Goal: Transaction & Acquisition: Purchase product/service

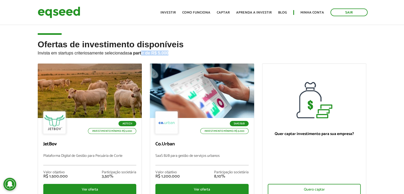
click at [183, 58] on h2 "Ofertas de investimento disponíveis Invista em startups criteriosamente selecio…" at bounding box center [202, 52] width 329 height 24
drag, startPoint x: 178, startPoint y: 60, endPoint x: 131, endPoint y: 52, distance: 47.7
click at [131, 52] on h2 "Ofertas de investimento disponíveis Invista em startups criteriosamente selecio…" at bounding box center [202, 52] width 329 height 24
click at [131, 52] on strong "a partir de R$ 5.000" at bounding box center [149, 53] width 39 height 5
drag, startPoint x: 131, startPoint y: 52, endPoint x: 164, endPoint y: 60, distance: 34.6
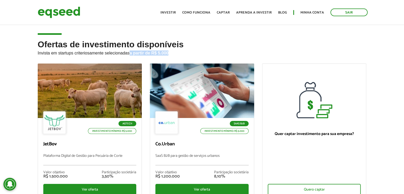
click at [164, 60] on h2 "Ofertas de investimento disponíveis Invista em startups criteriosamente selecio…" at bounding box center [202, 52] width 329 height 24
drag, startPoint x: 164, startPoint y: 60, endPoint x: 129, endPoint y: 58, distance: 35.4
click at [129, 58] on h2 "Ofertas de investimento disponíveis Invista em startups criteriosamente selecio…" at bounding box center [202, 52] width 329 height 24
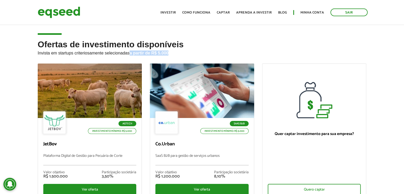
drag, startPoint x: 129, startPoint y: 58, endPoint x: 165, endPoint y: 60, distance: 35.6
click at [165, 60] on h2 "Ofertas de investimento disponíveis Invista em startups criteriosamente selecio…" at bounding box center [202, 52] width 329 height 24
drag, startPoint x: 165, startPoint y: 60, endPoint x: 132, endPoint y: 57, distance: 32.2
click at [132, 57] on h2 "Ofertas de investimento disponíveis Invista em startups criteriosamente selecio…" at bounding box center [202, 52] width 329 height 24
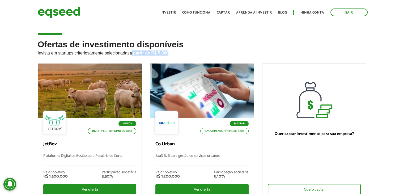
click at [132, 57] on h2 "Ofertas de investimento disponíveis Invista em startups criteriosamente selecio…" at bounding box center [202, 52] width 329 height 24
drag, startPoint x: 132, startPoint y: 57, endPoint x: 130, endPoint y: 58, distance: 2.7
click at [130, 58] on h2 "Ofertas de investimento disponíveis Invista em startups criteriosamente selecio…" at bounding box center [202, 52] width 329 height 24
drag, startPoint x: 130, startPoint y: 58, endPoint x: 171, endPoint y: 56, distance: 40.9
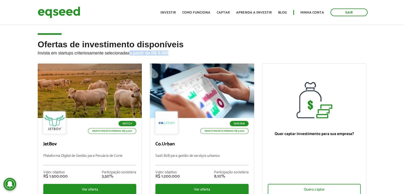
click at [171, 56] on h2 "Ofertas de investimento disponíveis Invista em startups criteriosamente selecio…" at bounding box center [202, 52] width 329 height 24
drag, startPoint x: 171, startPoint y: 56, endPoint x: 132, endPoint y: 58, distance: 38.5
click at [132, 58] on h2 "Ofertas de investimento disponíveis Invista em startups criteriosamente selecio…" at bounding box center [202, 52] width 329 height 24
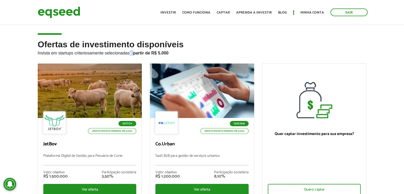
click at [131, 58] on h2 "Ofertas de investimento disponíveis Invista em startups criteriosamente selecio…" at bounding box center [202, 52] width 329 height 24
drag, startPoint x: 131, startPoint y: 58, endPoint x: 182, endPoint y: 59, distance: 50.7
click at [182, 59] on h2 "Ofertas de investimento disponíveis Invista em startups criteriosamente selecio…" at bounding box center [202, 52] width 329 height 24
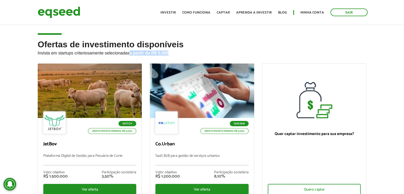
drag, startPoint x: 182, startPoint y: 59, endPoint x: 132, endPoint y: 62, distance: 49.9
click at [132, 62] on h2 "Ofertas de investimento disponíveis Invista em startups criteriosamente selecio…" at bounding box center [202, 52] width 329 height 24
drag, startPoint x: 132, startPoint y: 62, endPoint x: 166, endPoint y: 59, distance: 34.6
click at [166, 59] on h2 "Ofertas de investimento disponíveis Invista em startups criteriosamente selecio…" at bounding box center [202, 52] width 329 height 24
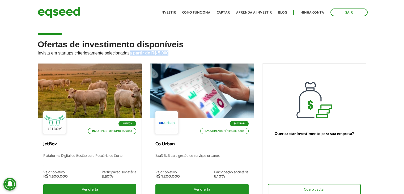
click at [166, 59] on h2 "Ofertas de investimento disponíveis Invista em startups criteriosamente selecio…" at bounding box center [202, 52] width 329 height 24
drag, startPoint x: 166, startPoint y: 59, endPoint x: 130, endPoint y: 59, distance: 36.1
click at [130, 59] on h2 "Ofertas de investimento disponíveis Invista em startups criteriosamente selecio…" at bounding box center [202, 52] width 329 height 24
drag, startPoint x: 130, startPoint y: 59, endPoint x: 186, endPoint y: 58, distance: 55.5
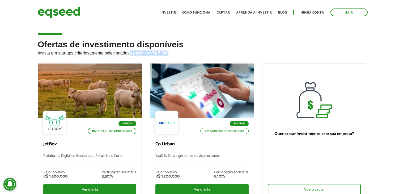
click at [186, 58] on h2 "Ofertas de investimento disponíveis Invista em startups criteriosamente selecio…" at bounding box center [202, 52] width 329 height 24
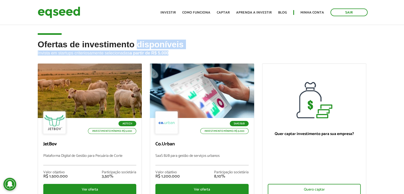
drag, startPoint x: 186, startPoint y: 58, endPoint x: 145, endPoint y: 48, distance: 41.4
click at [145, 48] on h2 "Ofertas de investimento disponíveis Invista em startups criteriosamente selecio…" at bounding box center [202, 52] width 329 height 24
drag, startPoint x: 145, startPoint y: 48, endPoint x: 170, endPoint y: 47, distance: 24.4
click at [170, 47] on h2 "Ofertas de investimento disponíveis Invista em startups criteriosamente selecio…" at bounding box center [202, 52] width 329 height 24
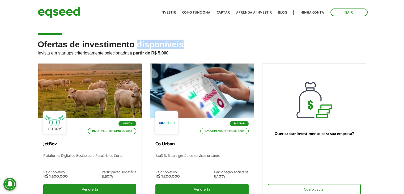
click at [170, 47] on h2 "Ofertas de investimento disponíveis Invista em startups criteriosamente selecio…" at bounding box center [202, 52] width 329 height 24
drag, startPoint x: 170, startPoint y: 47, endPoint x: 217, endPoint y: 54, distance: 47.3
click at [217, 54] on h2 "Ofertas de investimento disponíveis Invista em startups criteriosamente selecio…" at bounding box center [202, 52] width 329 height 24
click at [217, 54] on p "Invista em startups criteriosamente selecionadas a partir de R$ 5.000" at bounding box center [202, 52] width 329 height 6
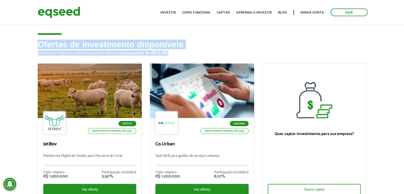
drag, startPoint x: 217, startPoint y: 54, endPoint x: 215, endPoint y: 44, distance: 10.7
click at [215, 44] on h2 "Ofertas de investimento disponíveis Invista em startups criteriosamente selecio…" at bounding box center [202, 52] width 329 height 24
drag, startPoint x: 215, startPoint y: 44, endPoint x: 212, endPoint y: 49, distance: 5.6
click at [212, 49] on h2 "Ofertas de investimento disponíveis Invista em startups criteriosamente selecio…" at bounding box center [202, 52] width 329 height 24
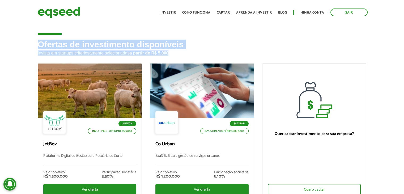
click at [212, 49] on h2 "Ofertas de investimento disponíveis Invista em startups criteriosamente selecio…" at bounding box center [202, 52] width 329 height 24
drag, startPoint x: 212, startPoint y: 49, endPoint x: 181, endPoint y: 50, distance: 31.6
click at [181, 50] on h2 "Ofertas de investimento disponíveis Invista em startups criteriosamente selecio…" at bounding box center [202, 52] width 329 height 24
click at [181, 50] on p "Invista em startups criteriosamente selecionadas a partir de R$ 5.000" at bounding box center [202, 52] width 329 height 6
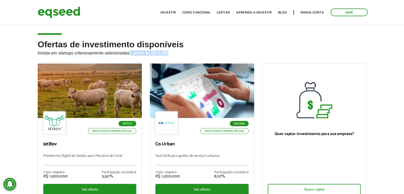
drag, startPoint x: 181, startPoint y: 50, endPoint x: 130, endPoint y: 57, distance: 50.8
click at [130, 57] on h2 "Ofertas de investimento disponíveis Invista em startups criteriosamente selecio…" at bounding box center [202, 52] width 329 height 24
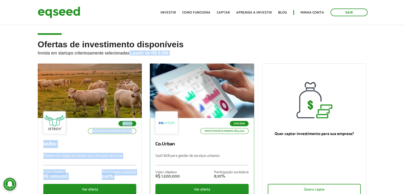
drag, startPoint x: 130, startPoint y: 57, endPoint x: 224, endPoint y: 64, distance: 94.0
click at [224, 64] on div "Ofertas de investimento disponíveis Invista em startups criteriosamente selecio…" at bounding box center [202, 136] width 337 height 193
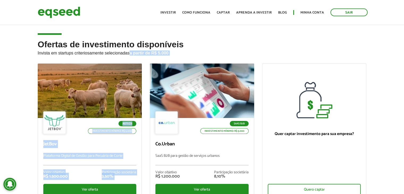
click at [205, 54] on p "Invista em startups criteriosamente selecionadas a partir de R$ 5.000" at bounding box center [202, 52] width 329 height 6
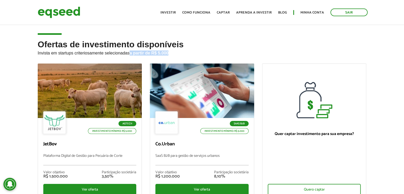
drag, startPoint x: 205, startPoint y: 54, endPoint x: 130, endPoint y: 55, distance: 74.6
click at [130, 55] on p "Invista em startups criteriosamente selecionadas a partir de R$ 5.000" at bounding box center [202, 52] width 329 height 6
drag, startPoint x: 130, startPoint y: 55, endPoint x: 159, endPoint y: 54, distance: 29.2
click at [159, 54] on p "Invista em startups criteriosamente selecionadas a partir de R$ 5.000" at bounding box center [202, 52] width 329 height 6
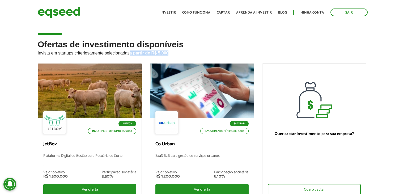
click at [159, 54] on strong "a partir de R$ 5.000" at bounding box center [149, 53] width 39 height 5
drag, startPoint x: 159, startPoint y: 54, endPoint x: 177, endPoint y: 52, distance: 18.1
click at [177, 52] on p "Invista em startups criteriosamente selecionadas a partir de R$ 5.000" at bounding box center [202, 52] width 329 height 6
drag, startPoint x: 177, startPoint y: 52, endPoint x: 131, endPoint y: 55, distance: 46.2
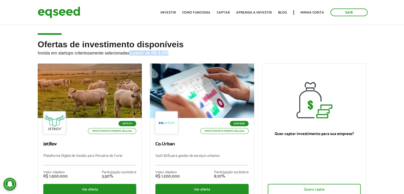
click at [131, 55] on p "Invista em startups criteriosamente selecionadas a partir de R$ 5.000" at bounding box center [202, 52] width 329 height 6
click at [145, 54] on strong "a partir de R$ 5.000" at bounding box center [149, 53] width 39 height 5
drag, startPoint x: 145, startPoint y: 54, endPoint x: 157, endPoint y: 54, distance: 11.7
click at [157, 54] on strong "a partir de R$ 5.000" at bounding box center [149, 53] width 39 height 5
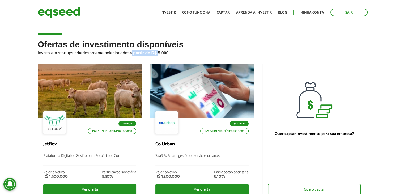
drag, startPoint x: 157, startPoint y: 54, endPoint x: 132, endPoint y: 53, distance: 25.0
click at [132, 53] on strong "a partir de R$ 5.000" at bounding box center [149, 53] width 39 height 5
drag, startPoint x: 132, startPoint y: 53, endPoint x: 168, endPoint y: 54, distance: 36.1
click at [168, 54] on strong "a partir de R$ 5.000" at bounding box center [149, 53] width 39 height 5
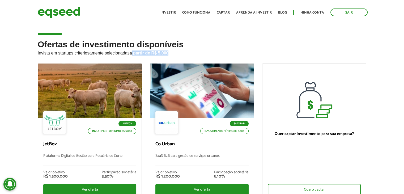
click at [168, 54] on strong "a partir de R$ 5.000" at bounding box center [149, 53] width 39 height 5
drag, startPoint x: 168, startPoint y: 54, endPoint x: 131, endPoint y: 57, distance: 37.8
click at [131, 57] on h2 "Ofertas de investimento disponíveis Invista em startups criteriosamente selecio…" at bounding box center [202, 52] width 329 height 24
drag, startPoint x: 131, startPoint y: 57, endPoint x: 174, endPoint y: 54, distance: 43.9
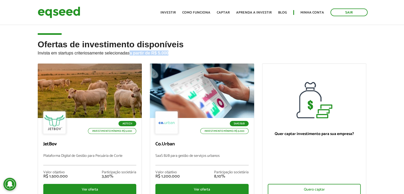
click at [174, 54] on h2 "Ofertas de investimento disponíveis Invista em startups criteriosamente selecio…" at bounding box center [202, 52] width 329 height 24
click at [174, 54] on p "Invista em startups criteriosamente selecionadas a partir de R$ 5.000" at bounding box center [202, 52] width 329 height 6
drag
click at [132, 57] on h2 "Ofertas de investimento disponíveis Invista em startups criteriosamente selecio…" at bounding box center [202, 52] width 329 height 24
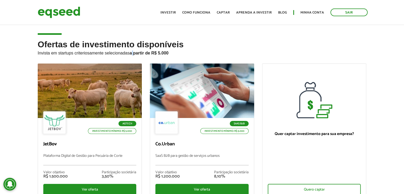
click at [132, 57] on h2 "Ofertas de investimento disponíveis Invista em startups criteriosamente selecio…" at bounding box center [202, 52] width 329 height 24
click at [127, 56] on h2 "Ofertas de investimento disponíveis Invista em startups criteriosamente selecio…" at bounding box center [202, 52] width 329 height 24
click at [130, 55] on p "Invista em startups criteriosamente selecionadas a partir de R$ 5.000" at bounding box center [202, 52] width 329 height 6
click at [172, 53] on p "Invista em startups criteriosamente selecionadas a partir de R$ 5.000" at bounding box center [202, 52] width 329 height 6
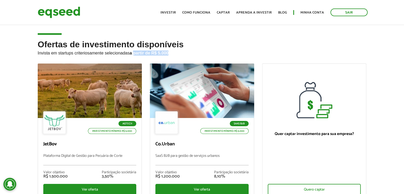
click at [141, 52] on p "Invista em startups criteriosamente selecionadas a partir de R$ 5.000" at bounding box center [202, 52] width 329 height 6
click at [141, 52] on strong "a partir de R$ 5.000" at bounding box center [149, 53] width 39 height 5
click at [176, 54] on p "Invista em startups criteriosamente selecionadas a partir de R$ 5.000" at bounding box center [202, 52] width 329 height 6
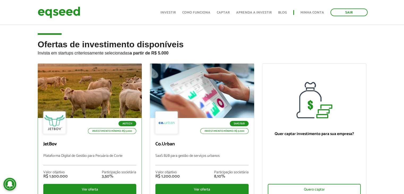
scroll to position [26, 0]
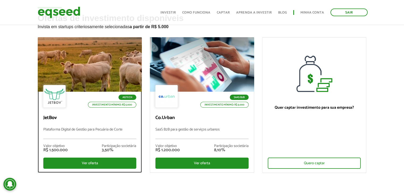
click at [107, 69] on div at bounding box center [89, 64] width 125 height 65
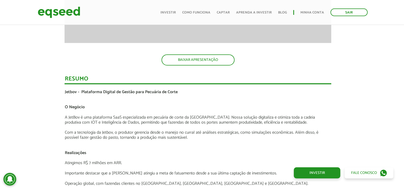
scroll to position [827, 4]
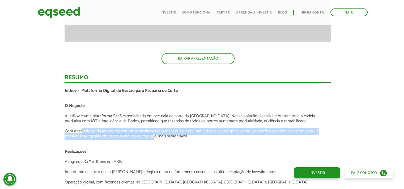
drag, startPoint x: 82, startPoint y: 131, endPoint x: 163, endPoint y: 137, distance: 81.4
click at [163, 137] on p "Com a tecnologia da Jetbov, o produtor gerencia desde o manejo no curral até an…" at bounding box center [197, 134] width 266 height 10
click at [191, 133] on p "Com a tecnologia da Jetbov, o produtor gerencia desde o manejo no curral até an…" at bounding box center [197, 134] width 266 height 10
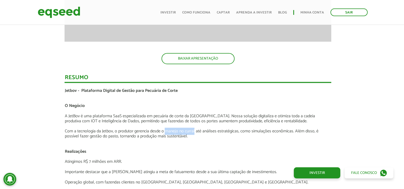
drag, startPoint x: 191, startPoint y: 133, endPoint x: 167, endPoint y: 133, distance: 24.2
click at [167, 133] on p "Com a tecnologia da Jetbov, o produtor gerencia desde o manejo no curral até an…" at bounding box center [197, 134] width 266 height 10
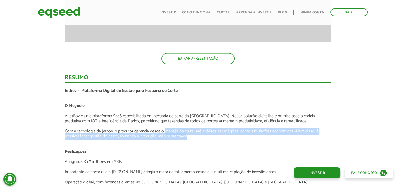
drag, startPoint x: 167, startPoint y: 133, endPoint x: 174, endPoint y: 135, distance: 7.3
click at [174, 135] on p "Com a tecnologia da Jetbov, o produtor gerencia desde o manejo no curral até an…" at bounding box center [197, 134] width 266 height 10
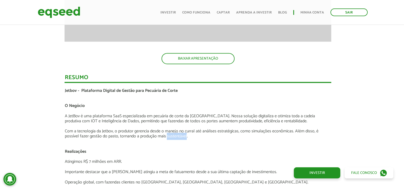
drag, startPoint x: 174, startPoint y: 135, endPoint x: 204, endPoint y: 133, distance: 29.8
click at [204, 133] on p "Com a tecnologia da Jetbov, o produtor gerencia desde o manejo no curral até an…" at bounding box center [197, 134] width 266 height 10
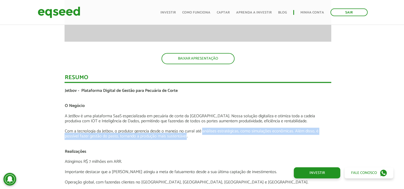
click at [204, 133] on p "Com a tecnologia da Jetbov, o produtor gerencia desde o manejo no curral até an…" at bounding box center [197, 134] width 266 height 10
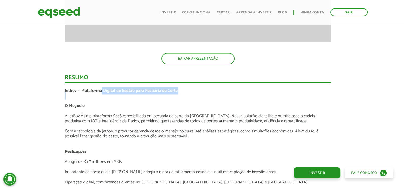
drag, startPoint x: 102, startPoint y: 92, endPoint x: 192, endPoint y: 102, distance: 90.8
click at [192, 102] on p at bounding box center [197, 100] width 266 height 5
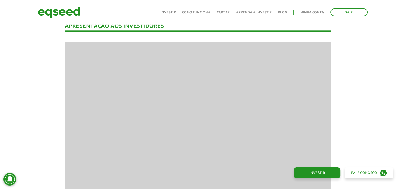
scroll to position [635, 4]
